Goal: Check status: Check status

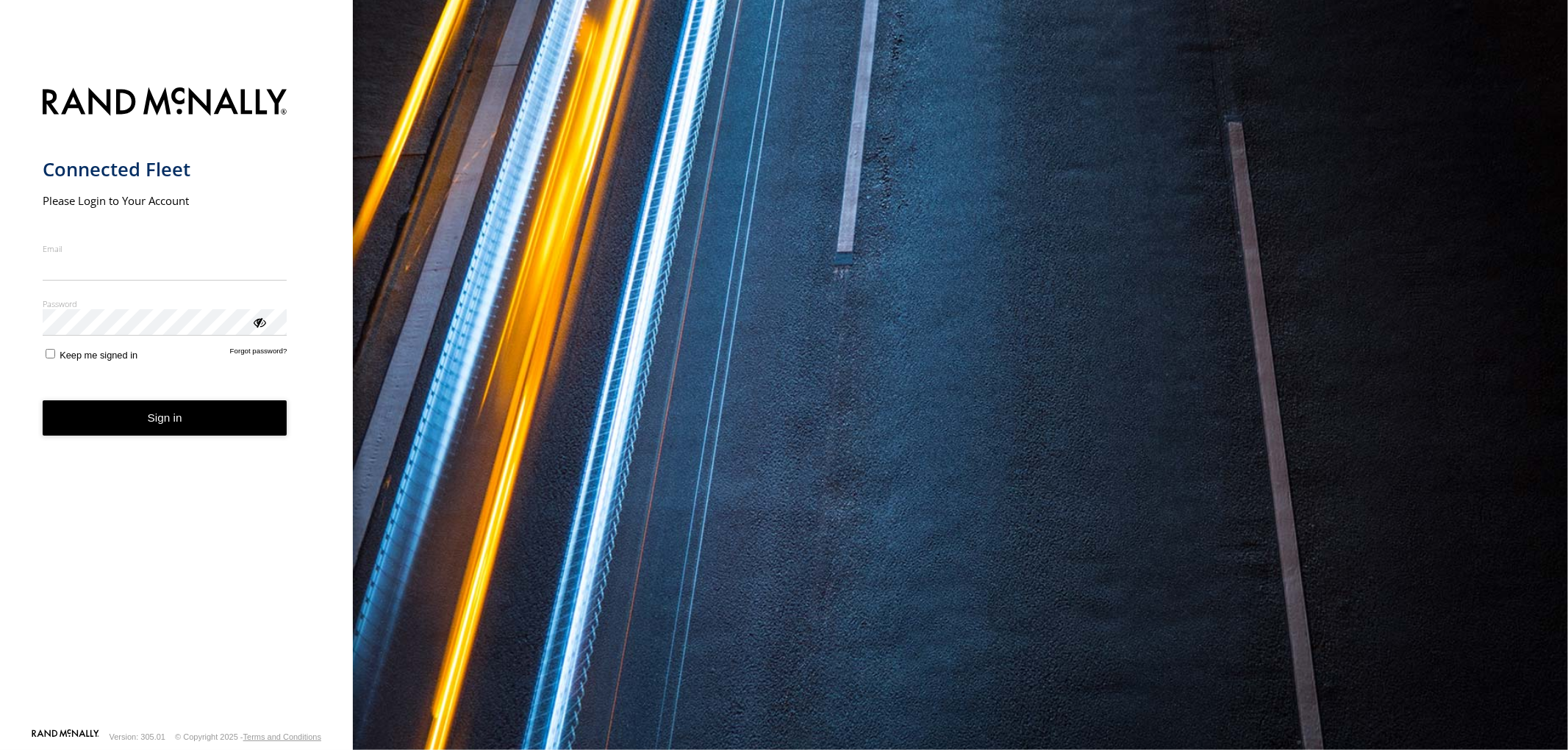
type input "**********"
click at [253, 438] on form "**********" at bounding box center [177, 403] width 268 height 649
click at [177, 409] on button "Sign in" at bounding box center [165, 418] width 245 height 36
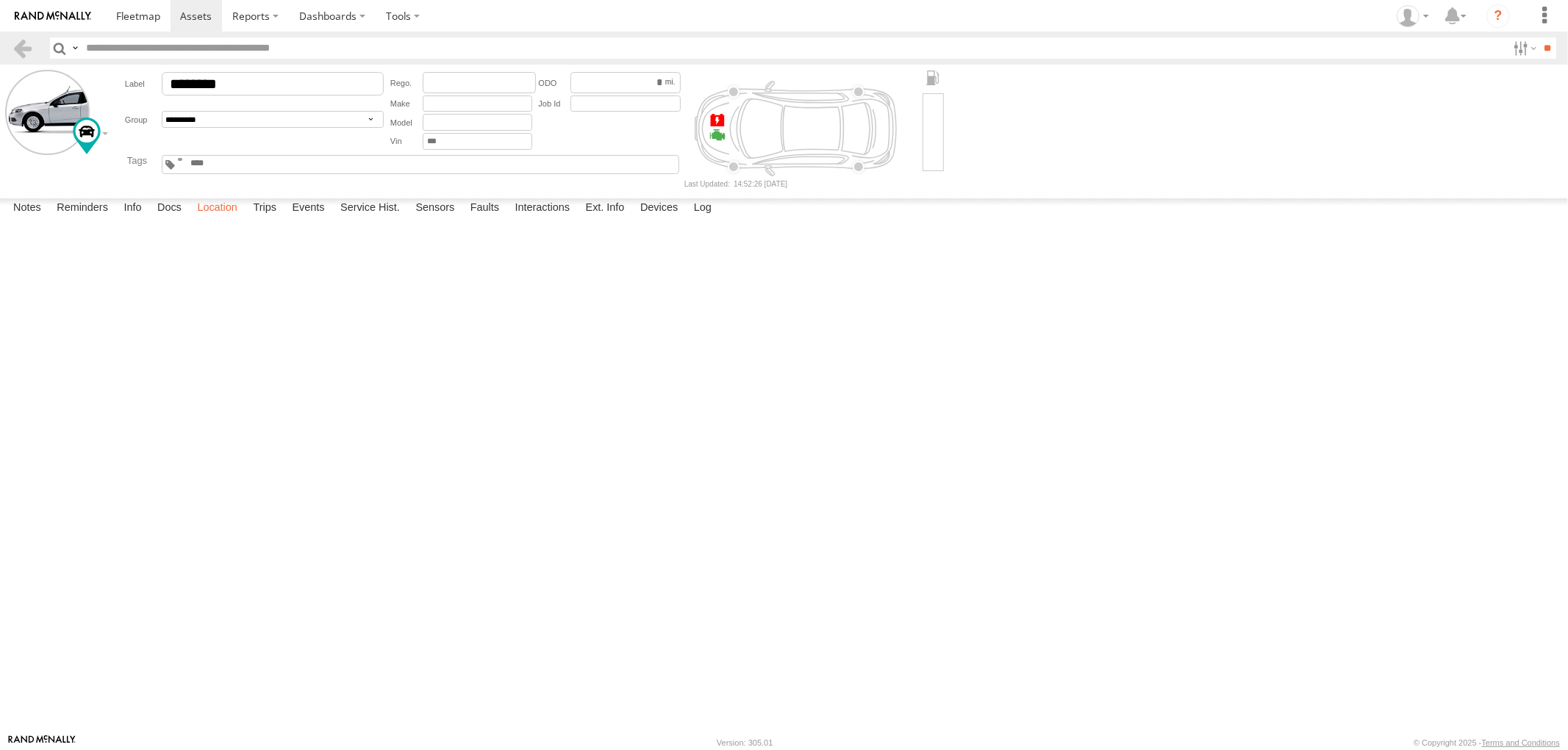
click at [220, 219] on label "Location" at bounding box center [217, 208] width 55 height 21
click at [0, 0] on label at bounding box center [0, 0] width 0 height 0
click at [0, 0] on span "Basemaps" at bounding box center [0, 0] width 0 height 0
click at [0, 0] on label at bounding box center [0, 0] width 0 height 0
click at [0, 0] on span "Satellite + Roadmap" at bounding box center [0, 0] width 0 height 0
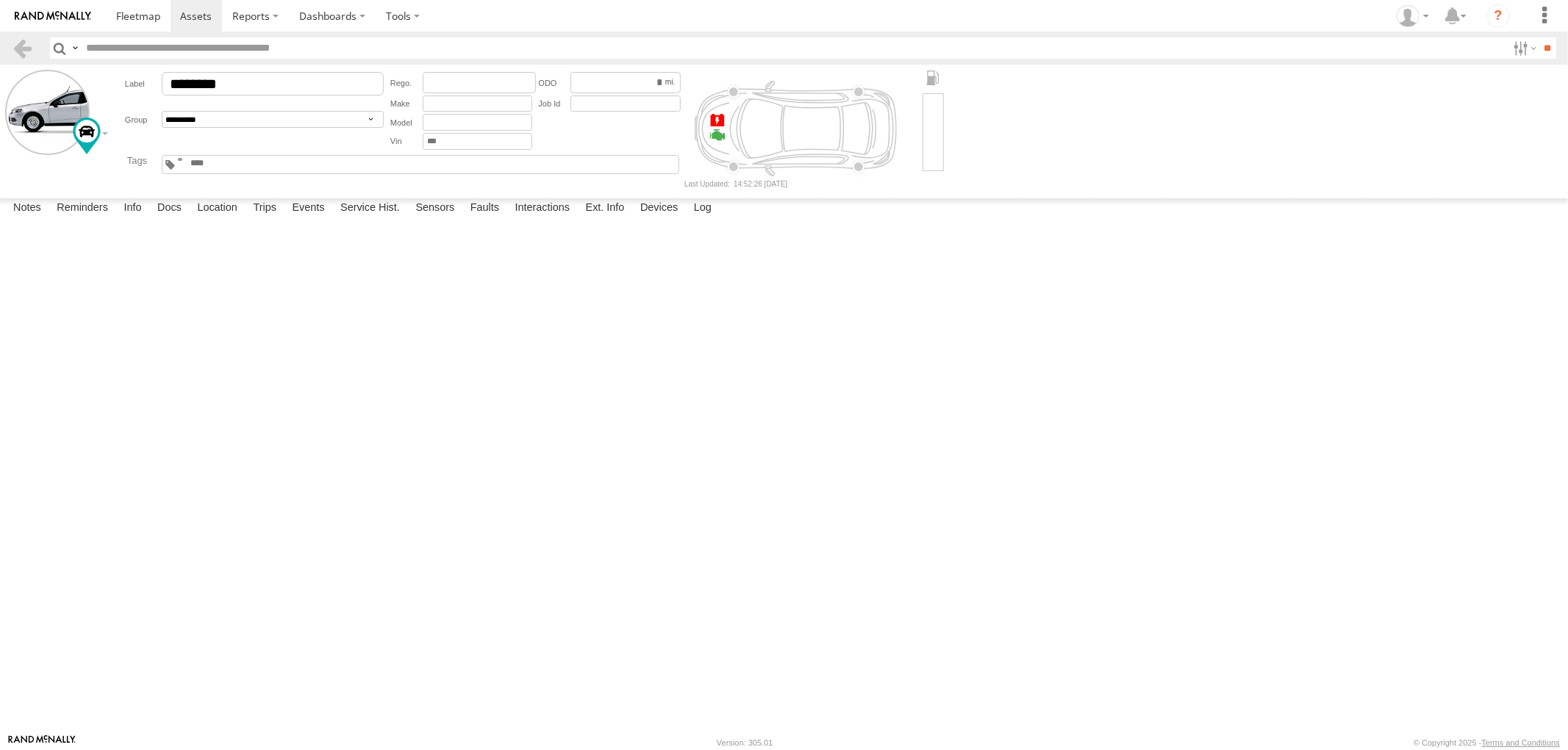
drag, startPoint x: 852, startPoint y: 428, endPoint x: 1136, endPoint y: 593, distance: 328.5
click at [0, 0] on div "23322 4G" at bounding box center [0, 0] width 0 height 0
drag, startPoint x: 702, startPoint y: 508, endPoint x: 806, endPoint y: 656, distance: 180.9
click at [0, 0] on div "23322 4G" at bounding box center [0, 0] width 0 height 0
drag, startPoint x: 782, startPoint y: 420, endPoint x: 1021, endPoint y: 551, distance: 272.5
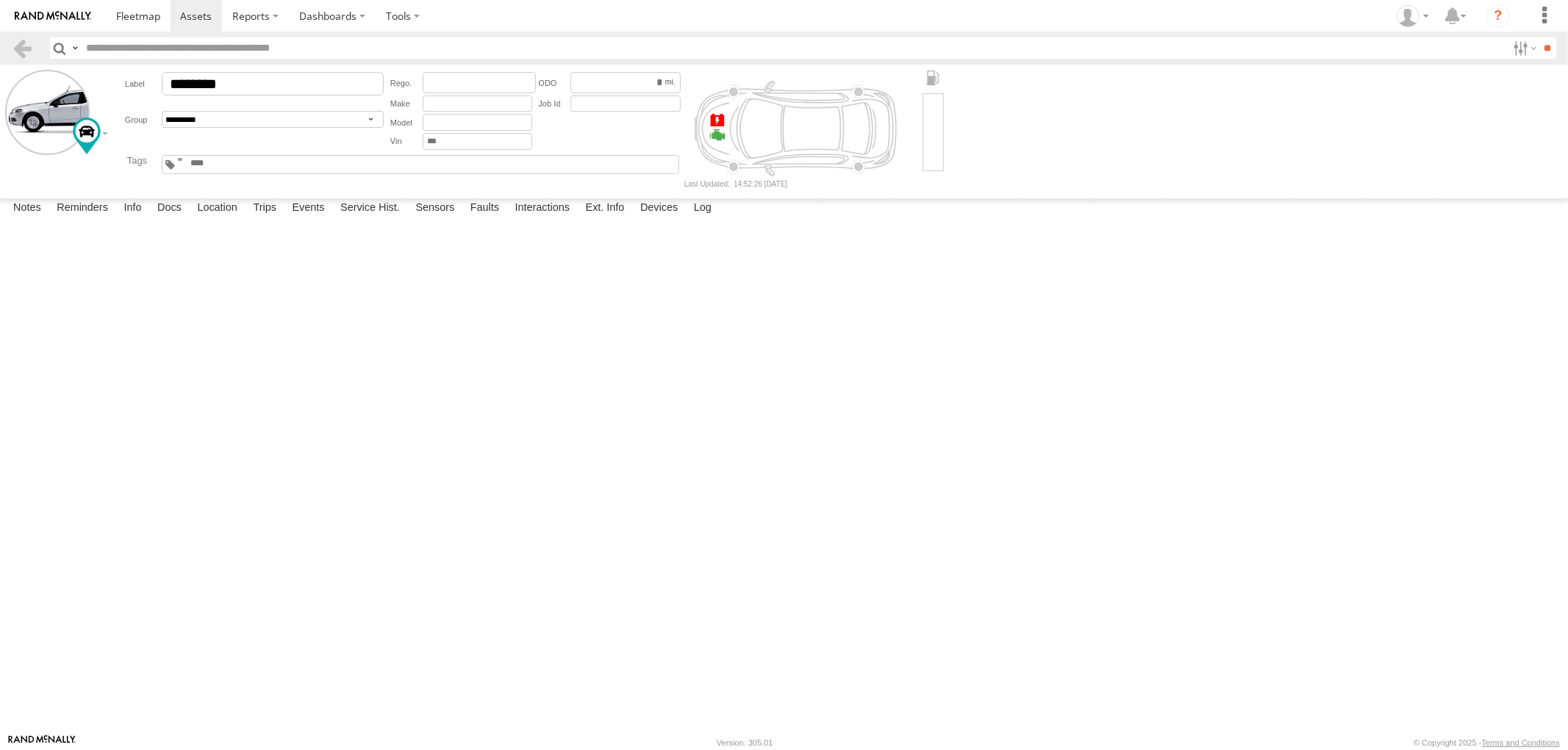
click at [0, 0] on div "23322 4G" at bounding box center [0, 0] width 0 height 0
drag, startPoint x: 992, startPoint y: 534, endPoint x: 1164, endPoint y: 708, distance: 244.7
click at [1164, 708] on div "Notes Details Reminders Info Docs Location Trips Events Service Hist. Sensors F…" at bounding box center [784, 466] width 1568 height 536
drag, startPoint x: 960, startPoint y: 401, endPoint x: 1076, endPoint y: 553, distance: 191.2
click at [0, 0] on div "23322 4G" at bounding box center [0, 0] width 0 height 0
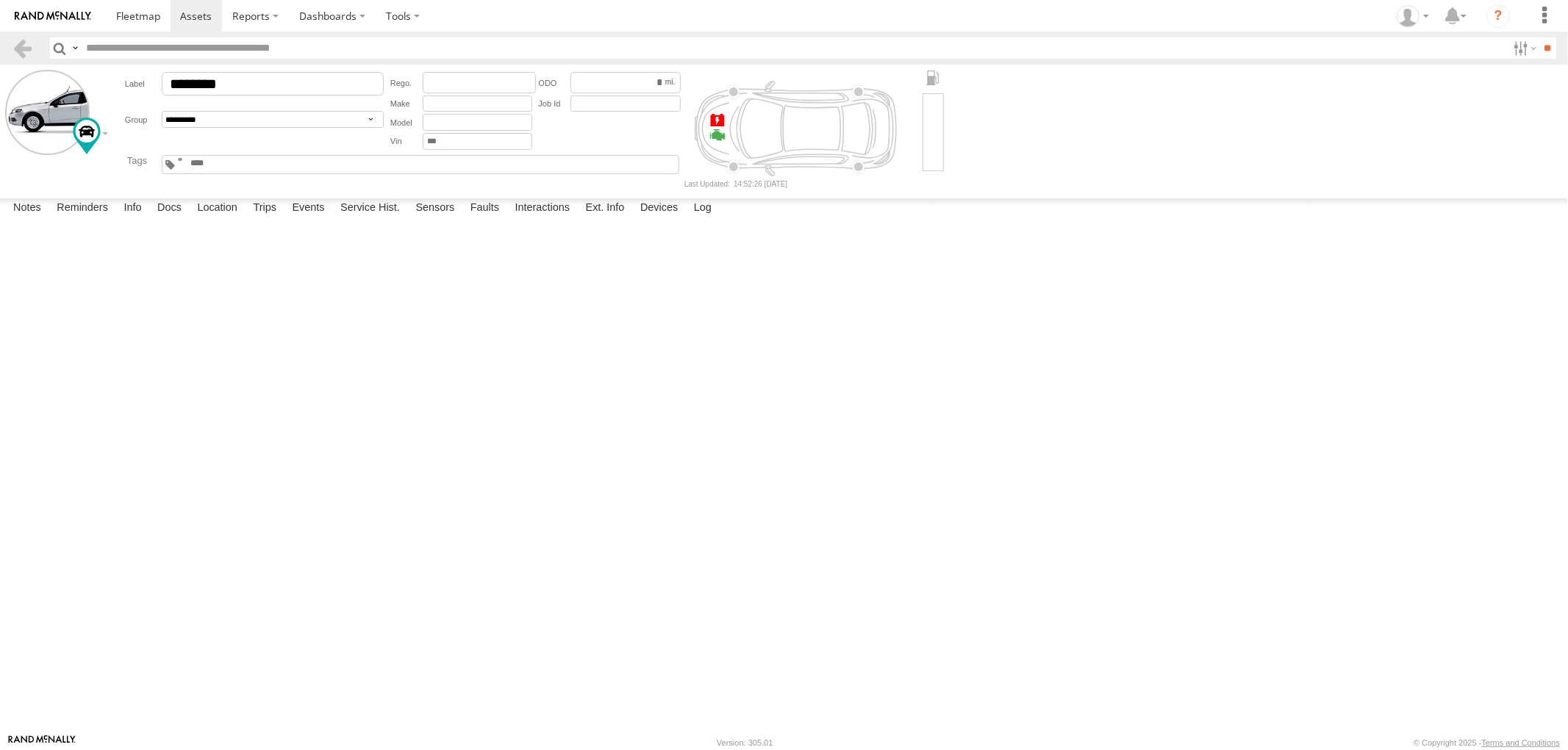
drag, startPoint x: 12, startPoint y: 672, endPoint x: 812, endPoint y: 231, distance: 913.5
click at [0, 0] on div "23322 4G To activate drag with keyboard, press Alt + Enter. Once in keyboard dr…" at bounding box center [0, 0] width 0 height 0
